Goal: Obtain resource: Obtain resource

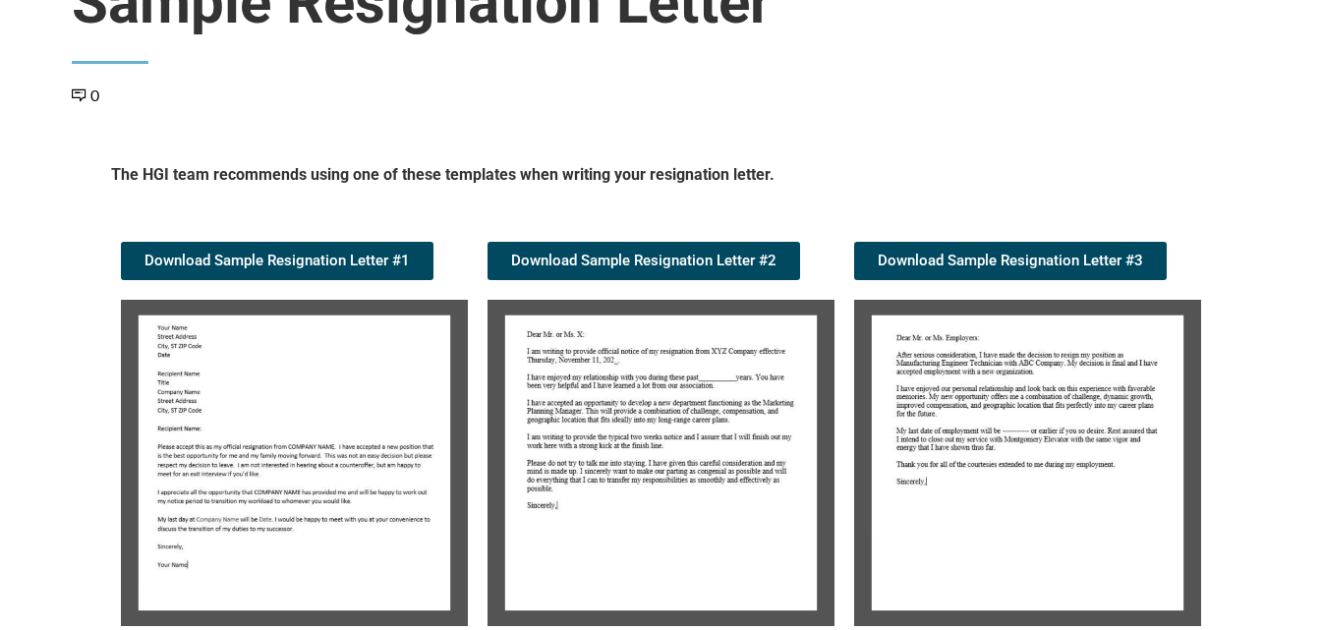
scroll to position [197, 0]
click at [215, 381] on img at bounding box center [294, 463] width 347 height 326
click at [321, 392] on img at bounding box center [294, 463] width 347 height 326
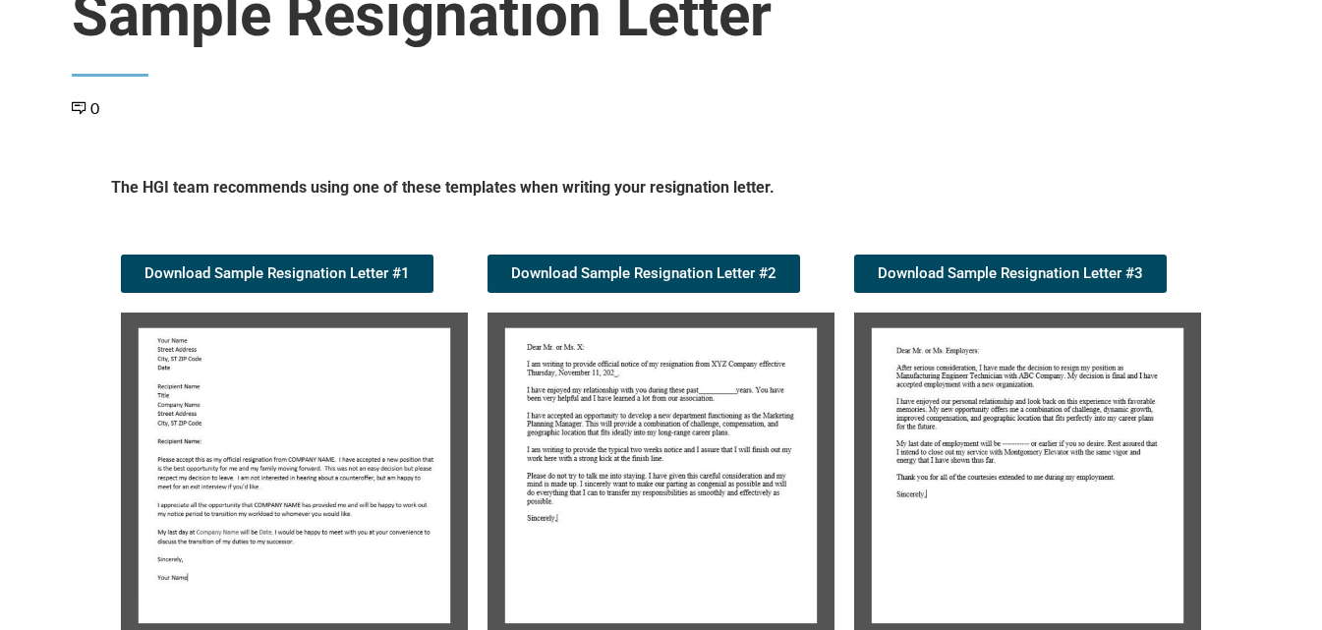
scroll to position [197, 0]
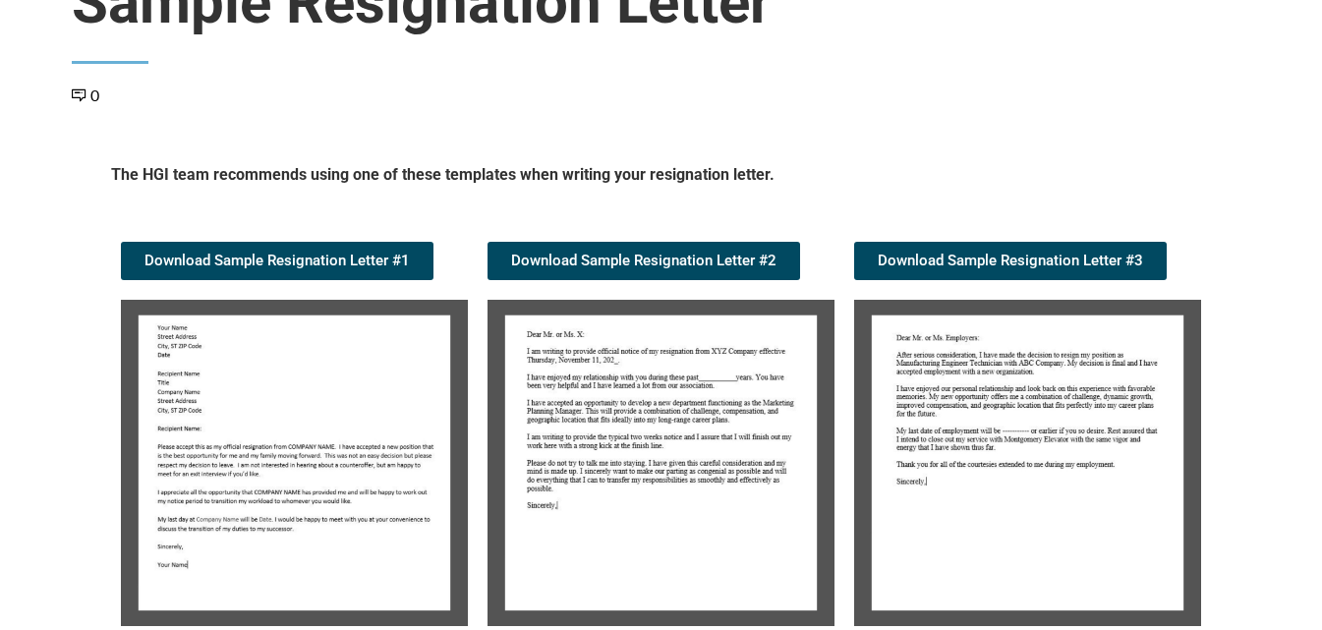
click at [311, 336] on img at bounding box center [294, 463] width 347 height 326
click at [1064, 35] on span "Sample Resignation Letter" at bounding box center [661, 3] width 1179 height 71
